Goal: Information Seeking & Learning: Check status

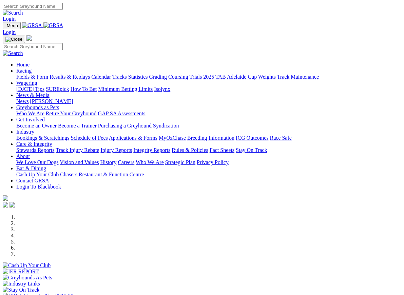
scroll to position [189, 0]
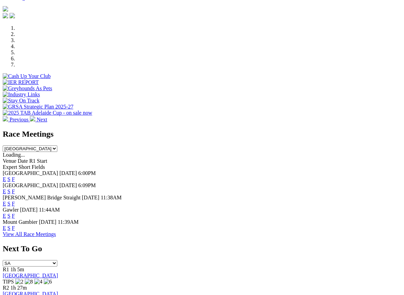
click at [15, 213] on link "F" at bounding box center [13, 216] width 3 height 6
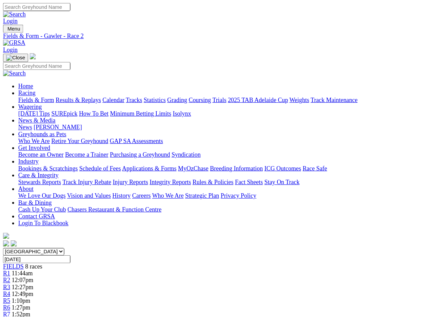
scroll to position [2, 0]
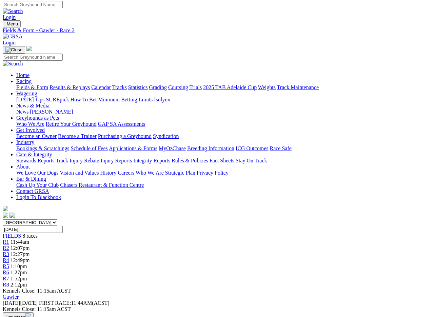
click at [28, 85] on link "Fields & Form" at bounding box center [32, 88] width 32 height 6
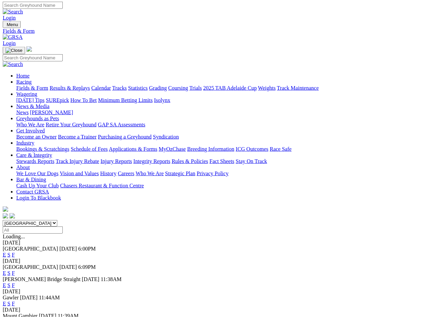
scroll to position [1, 0]
click at [15, 301] on link "F" at bounding box center [13, 304] width 3 height 6
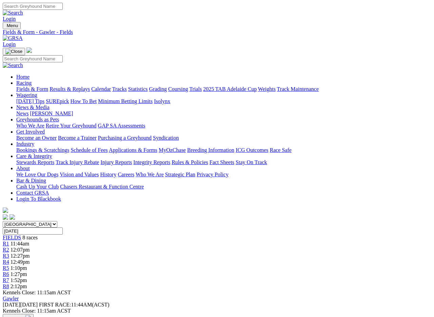
click at [17, 86] on link "Fields & Form" at bounding box center [32, 89] width 32 height 6
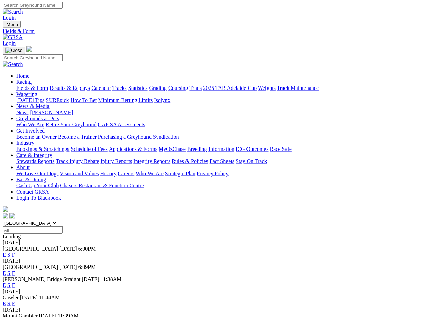
scroll to position [1, 0]
click at [15, 252] on link "F" at bounding box center [13, 255] width 3 height 6
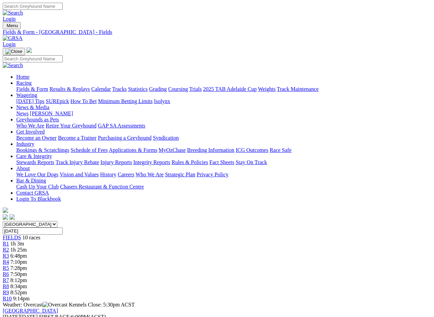
scroll to position [0, 7]
click at [80, 86] on link "Results & Replays" at bounding box center [70, 89] width 40 height 6
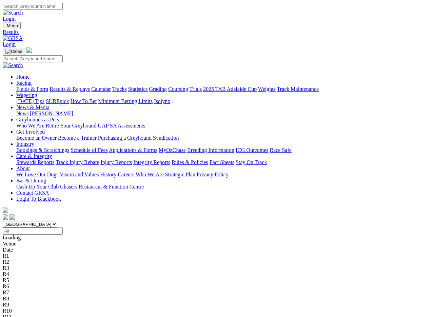
scroll to position [2, 0]
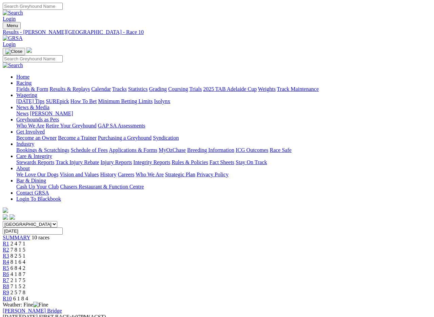
scroll to position [1, 0]
